Goal: Task Accomplishment & Management: Use online tool/utility

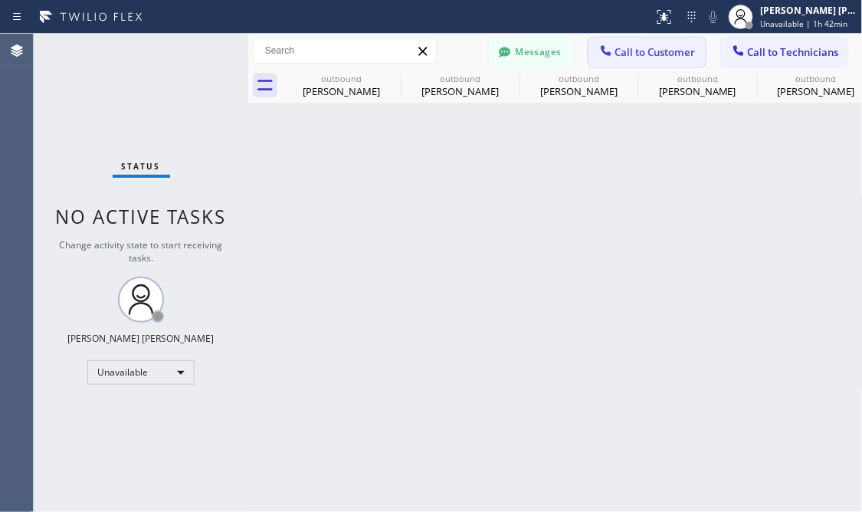
click at [655, 54] on span "Call to Customer" at bounding box center [655, 52] width 80 height 14
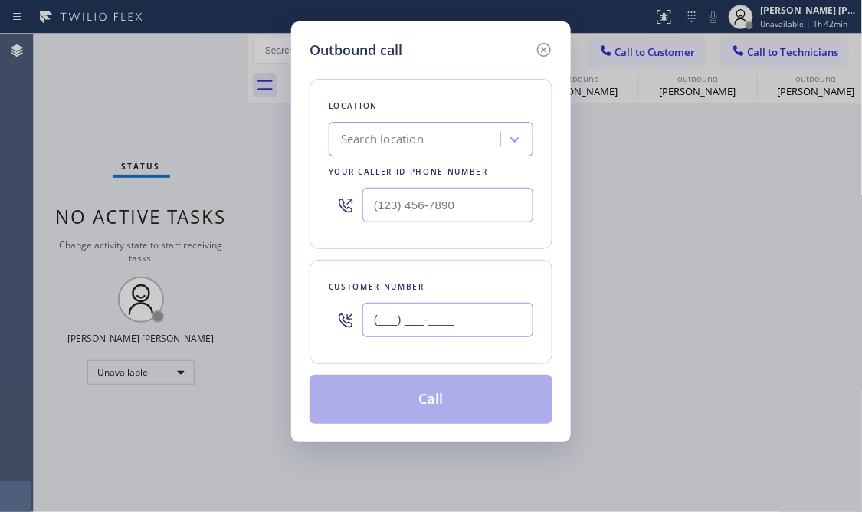
click at [437, 319] on input "(___) ___-____" at bounding box center [447, 320] width 171 height 34
paste input "408) 590-4073"
type input "[PHONE_NUMBER]"
click at [127, 70] on div "Outbound call Location Search location Your caller id phone number Customer num…" at bounding box center [431, 256] width 862 height 512
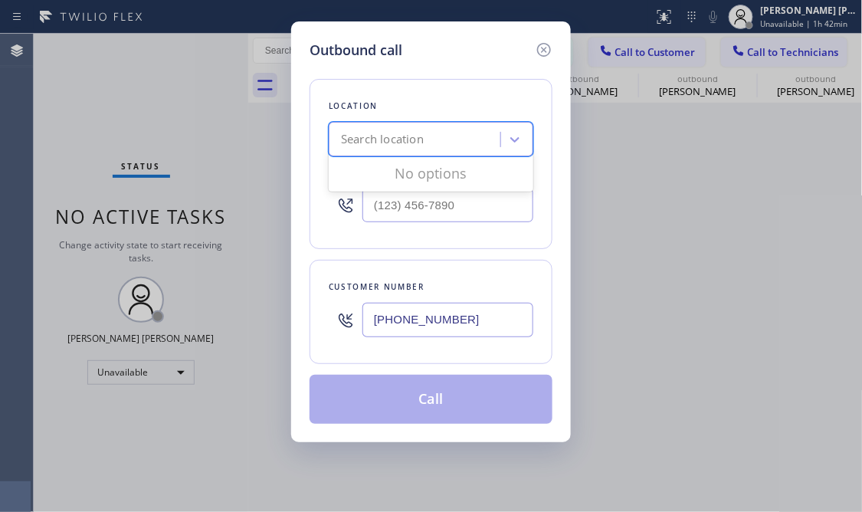
click at [462, 142] on div "Search location" at bounding box center [416, 139] width 167 height 27
paste input "Electrical Land [GEOGRAPHIC_DATA]"
type input "Electrical Land [GEOGRAPHIC_DATA]"
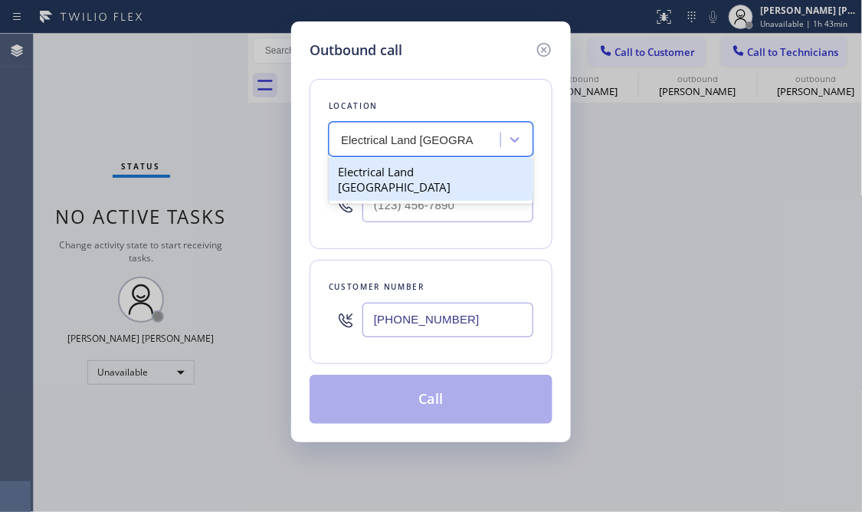
click at [447, 165] on div "Electrical Land [GEOGRAPHIC_DATA]" at bounding box center [431, 179] width 205 height 43
type input "[PHONE_NUMBER]"
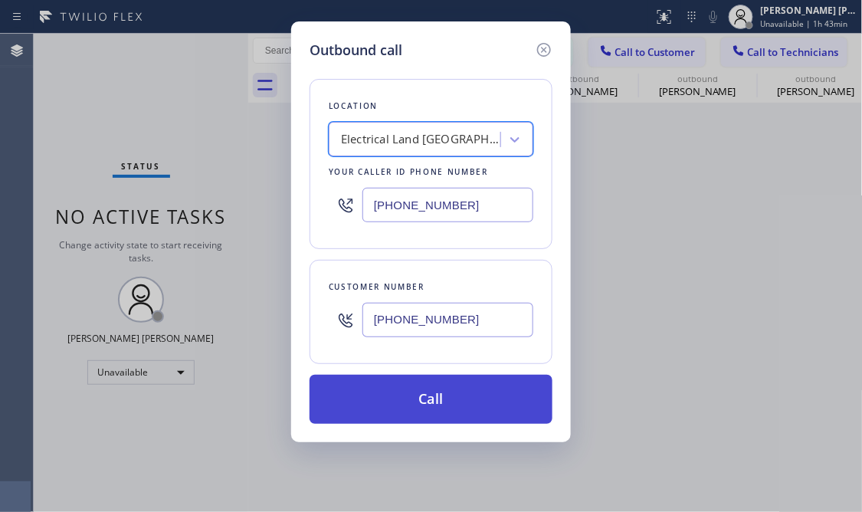
click at [410, 405] on button "Call" at bounding box center [430, 399] width 243 height 49
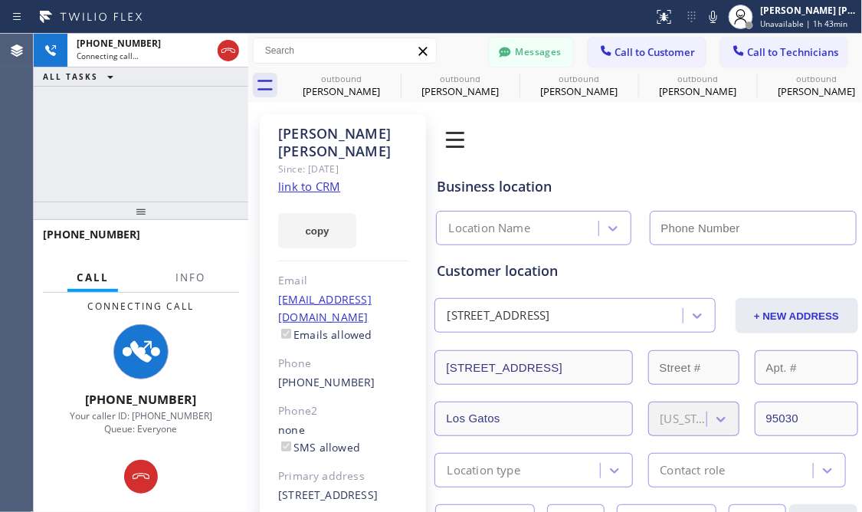
type input "[PHONE_NUMBER]"
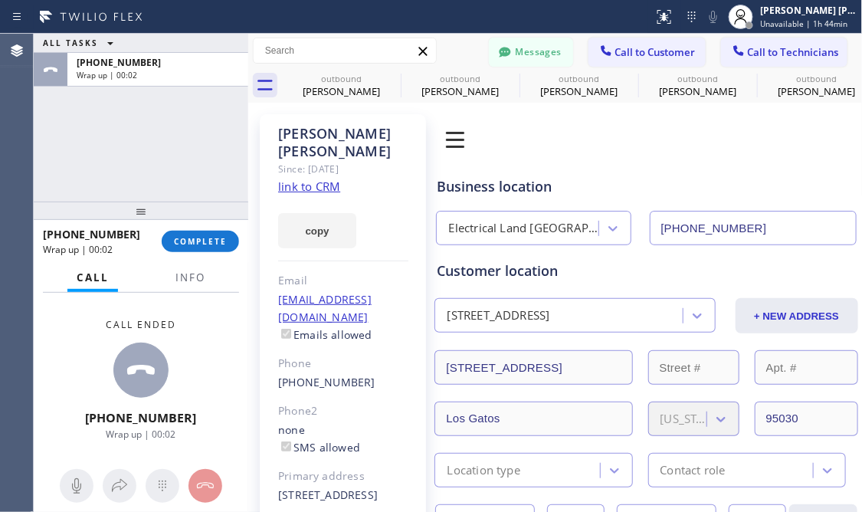
click at [129, 120] on div "ALL TASKS ALL TASKS ACTIVE TASKS TASKS IN WRAP UP [PHONE_NUMBER] Wrap up | 00:02" at bounding box center [141, 118] width 215 height 168
click at [192, 237] on span "COMPLETE" at bounding box center [200, 241] width 53 height 11
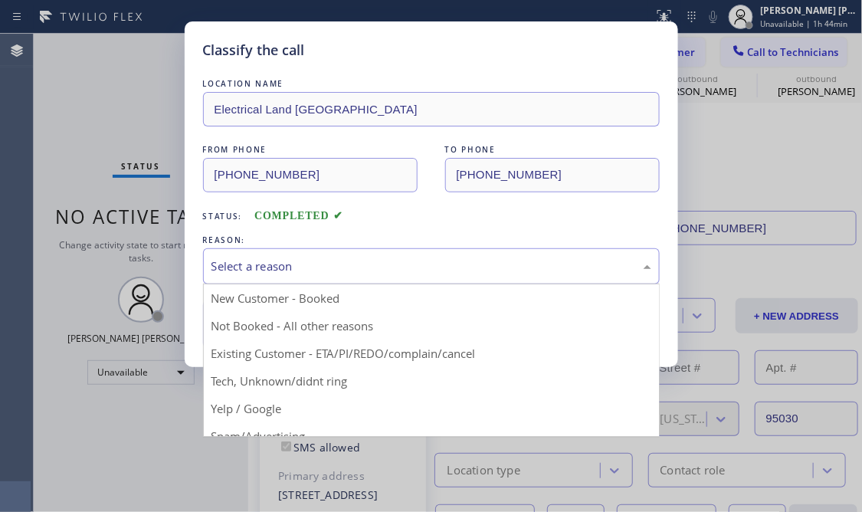
click at [324, 263] on div "Select a reason" at bounding box center [431, 266] width 440 height 18
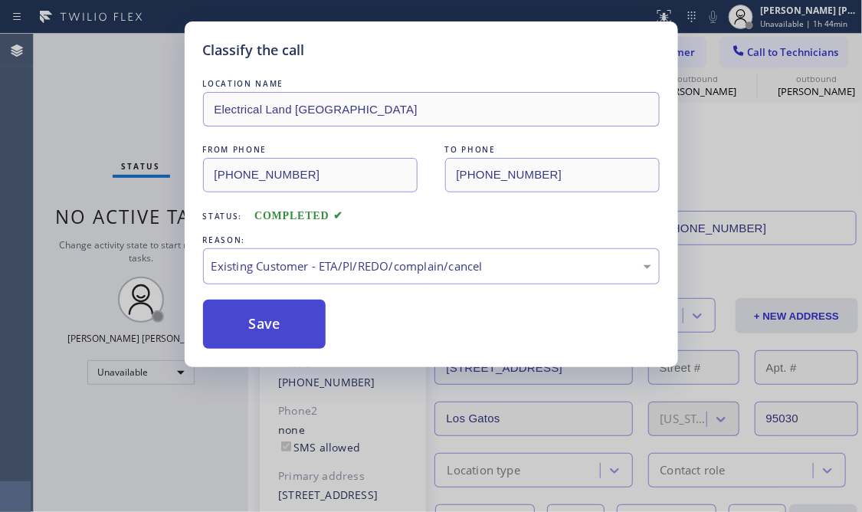
click at [265, 327] on button "Save" at bounding box center [264, 324] width 123 height 49
click at [233, 326] on div "Status No active tasks Change activity state to start receiving tasks. [PERSON_…" at bounding box center [141, 273] width 215 height 478
click at [237, 324] on div "Status No active tasks Change activity state to start receiving tasks. [PERSON_…" at bounding box center [141, 273] width 215 height 478
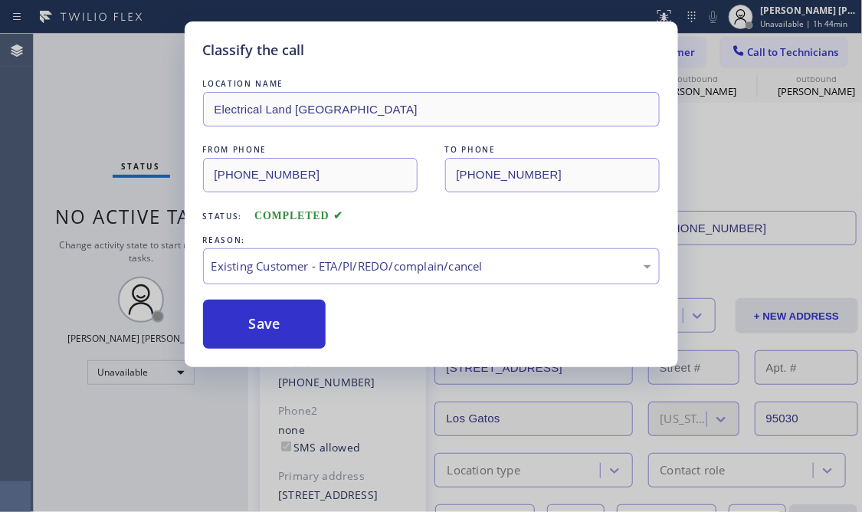
click at [237, 324] on div "Status No active tasks Change activity state to start receiving tasks. [PERSON_…" at bounding box center [141, 273] width 215 height 478
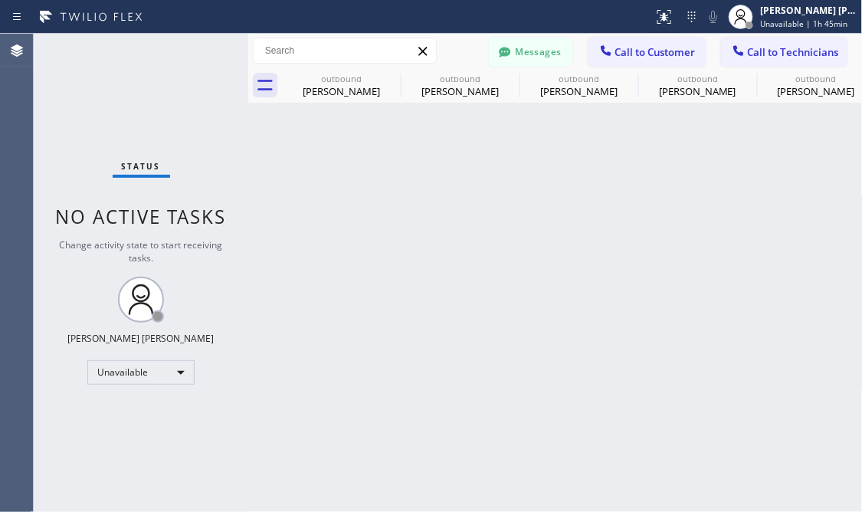
click at [312, 313] on div "Back to Dashboard Change Sender ID Customers Technicians [PHONE_NUMBER] SEARCH …" at bounding box center [555, 273] width 614 height 478
click at [162, 372] on div "Unavailable" at bounding box center [140, 372] width 107 height 25
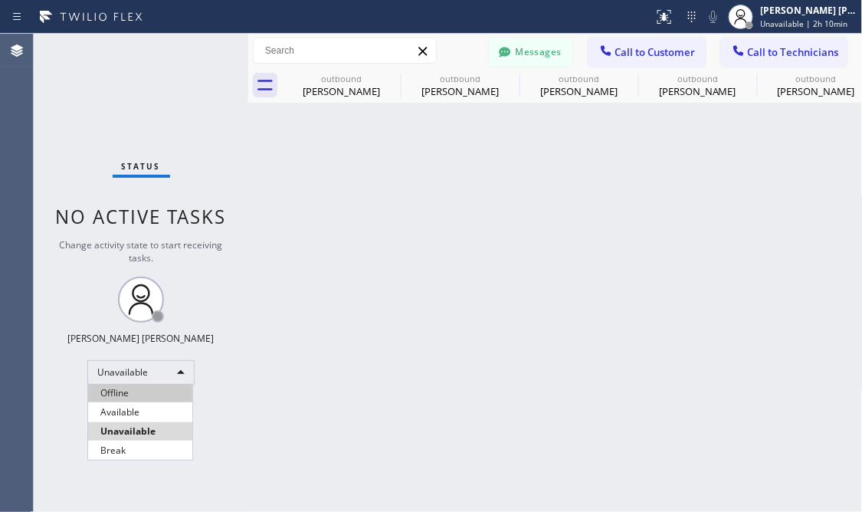
click at [131, 393] on li "Offline" at bounding box center [140, 393] width 104 height 18
